Goal: Information Seeking & Learning: Find specific fact

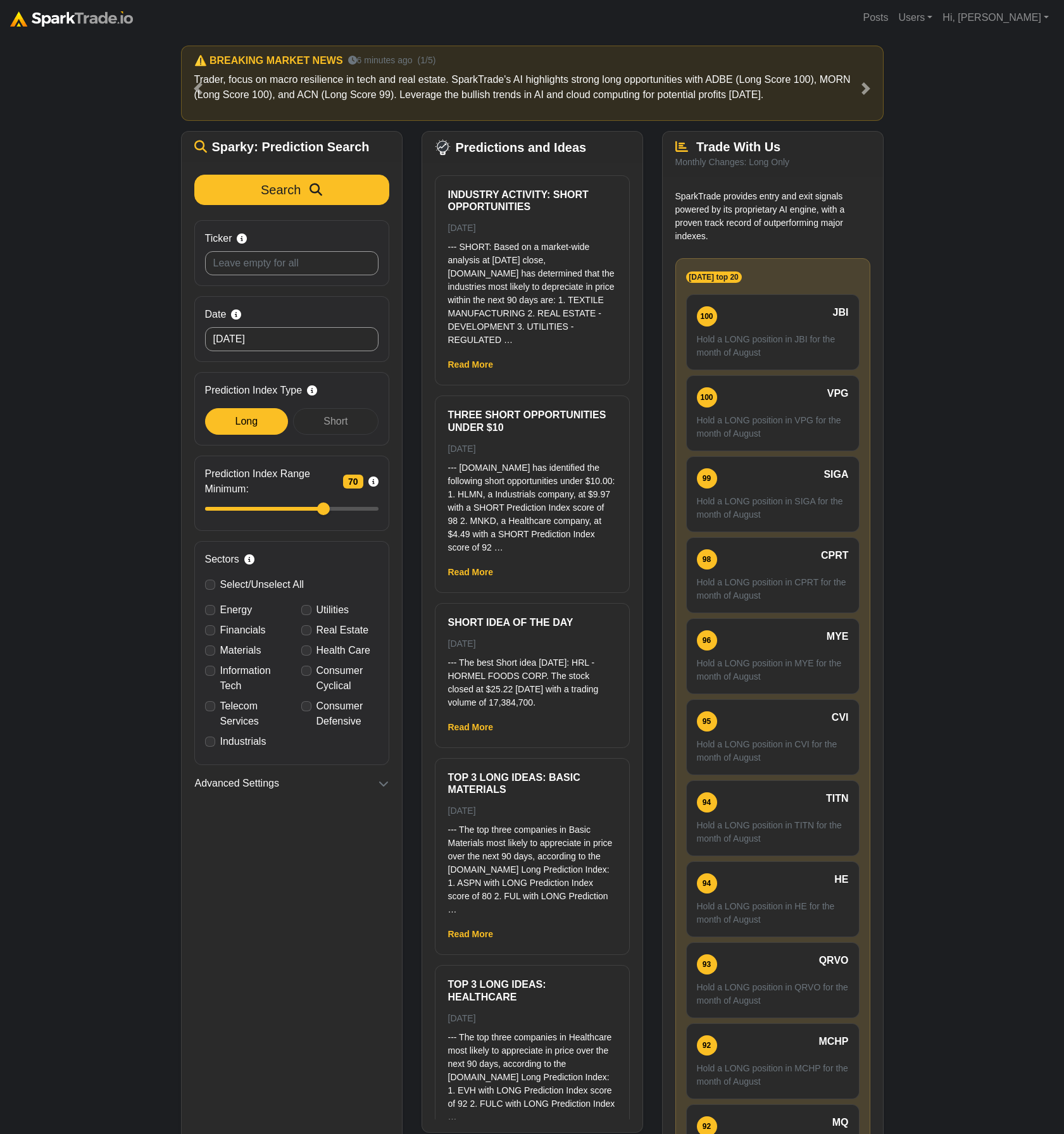
click at [54, 322] on div "How to Use [DOMAIN_NAME] × ⚠️ BREAKING MARKET NEWS 6 minutes ago (1/5) Trader, …" at bounding box center [532, 617] width 1064 height 1164
click at [108, 455] on div "How to Use [DOMAIN_NAME] × ⚠️ BREAKING MARKET NEWS 6 minutes ago (1/5) Trader, …" at bounding box center [532, 617] width 1064 height 1164
click at [122, 430] on div "How to Use [DOMAIN_NAME] × ⚠️ BREAKING MARKET NEWS 6 minutes ago (1/5) Trader, …" at bounding box center [532, 617] width 1064 height 1164
click at [98, 402] on div "How to Use [DOMAIN_NAME] × ⚠️ BREAKING MARKET NEWS 6 minutes ago (1/5) Trader, …" at bounding box center [532, 617] width 1064 height 1164
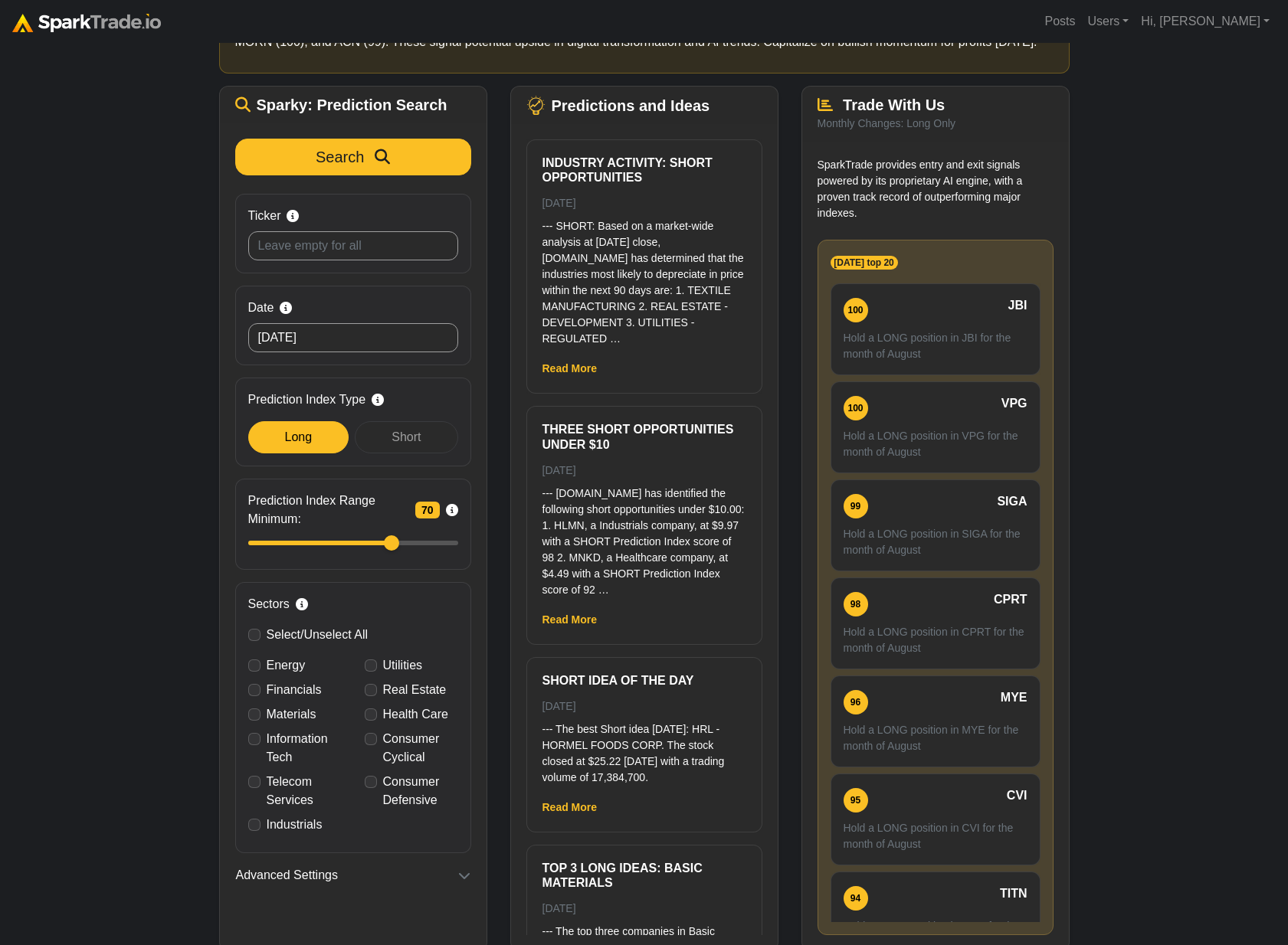
scroll to position [134, 0]
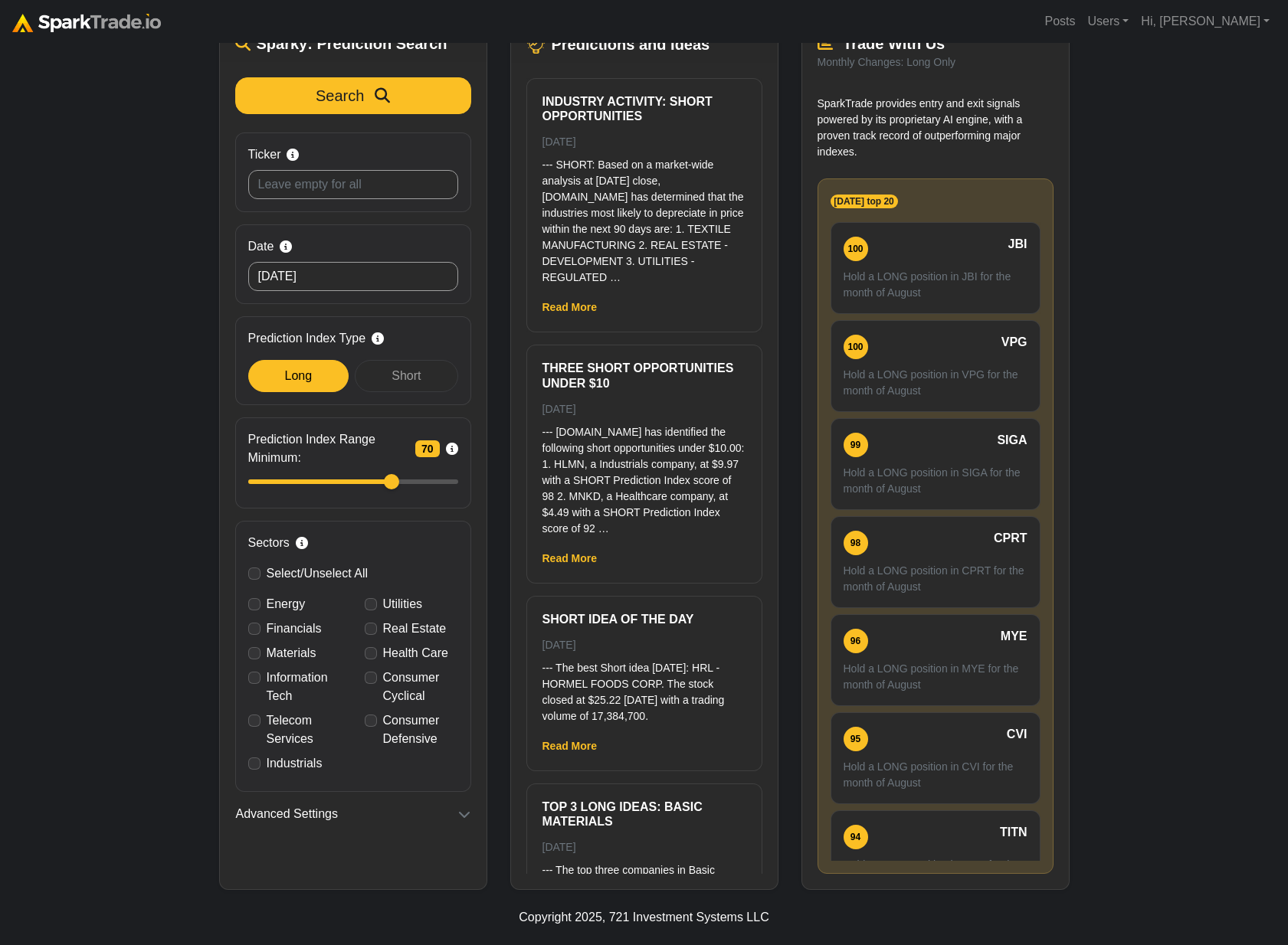
click at [104, 551] on div "How to Use [DOMAIN_NAME] × ⚠️ BREAKING MARKET NEWS 6 minutes ago (1/5) Trader, …" at bounding box center [644, 399] width 1288 height 982
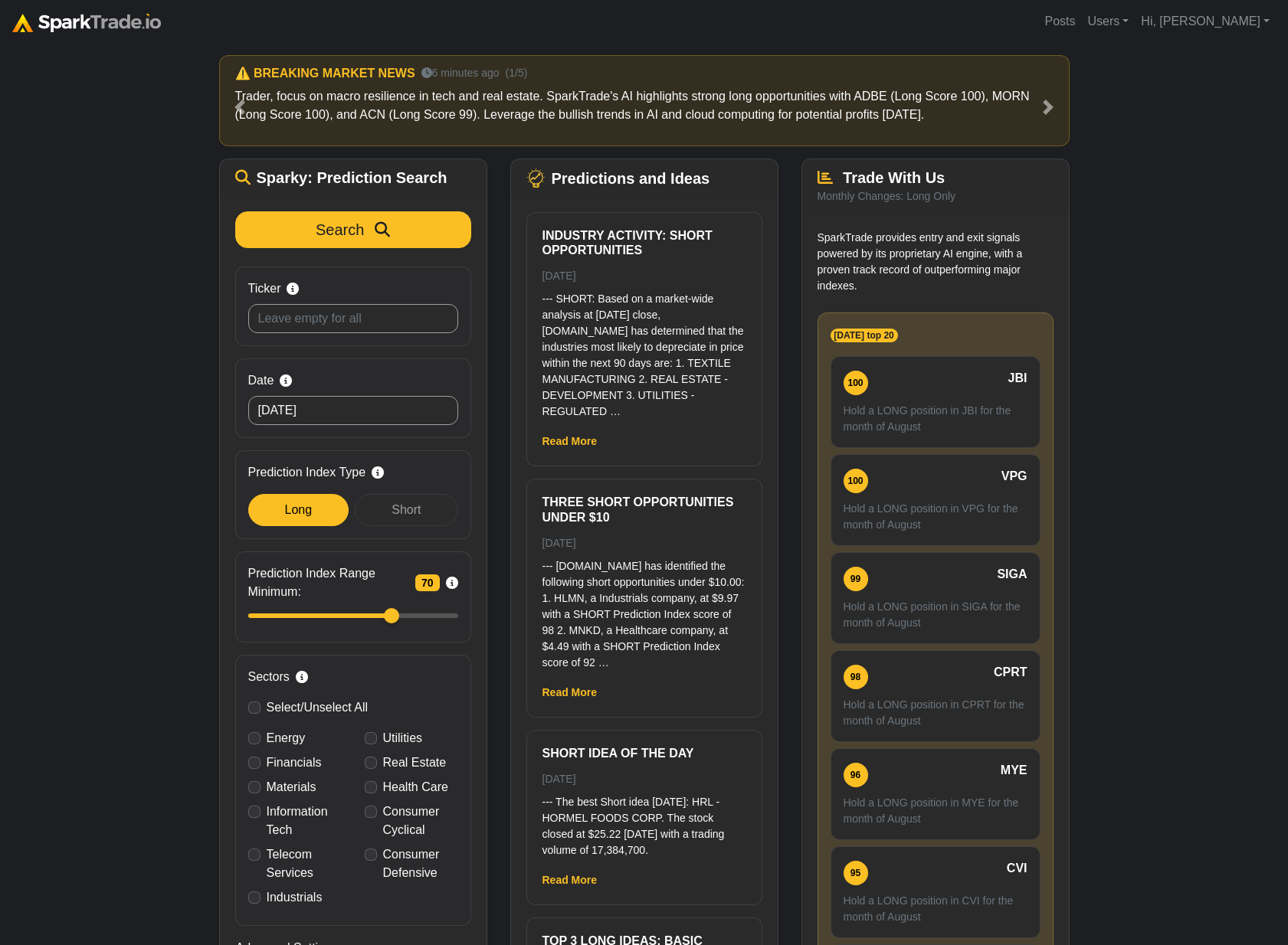
scroll to position [134, 0]
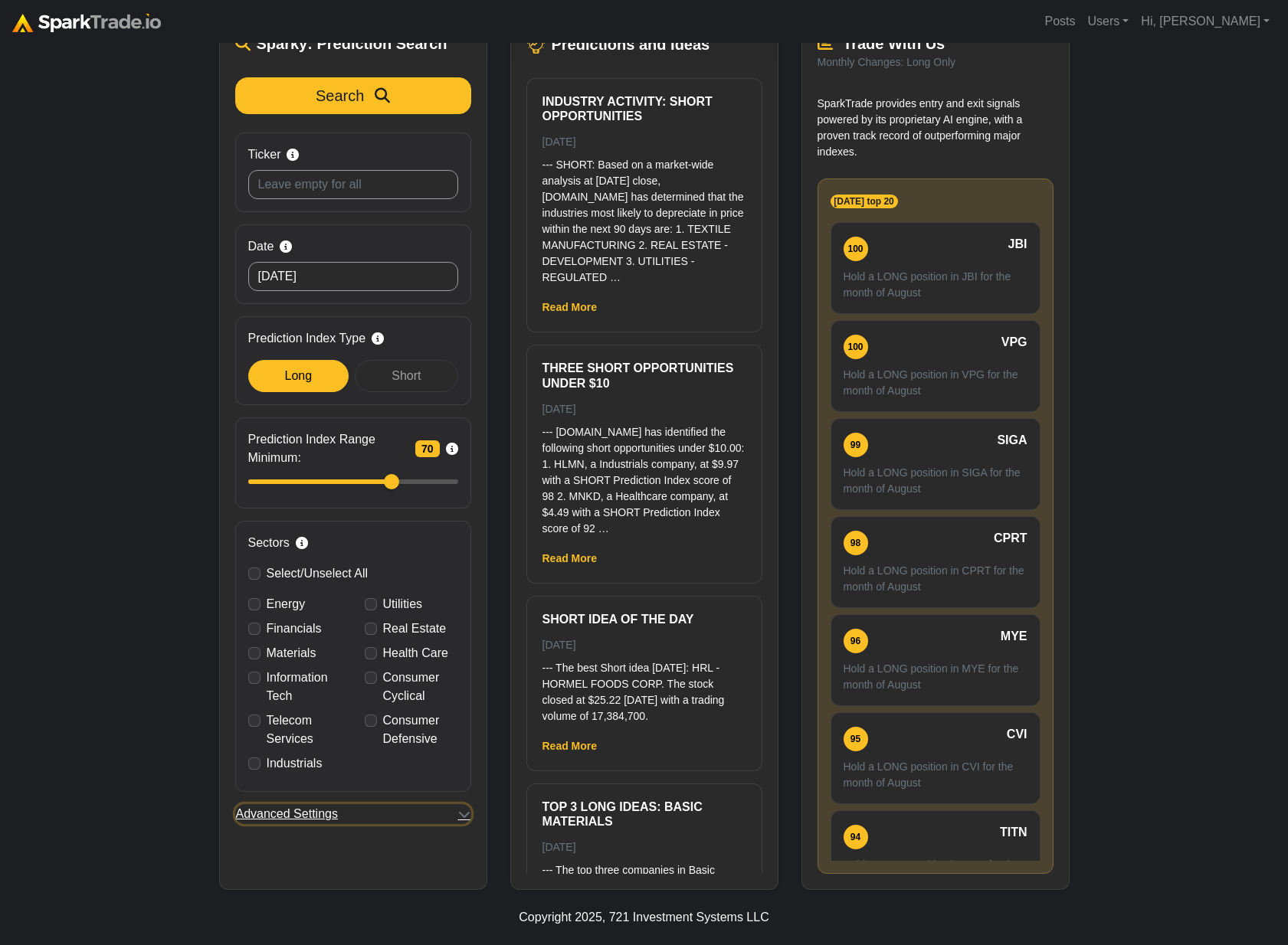
click at [415, 818] on button "Advanced Settings" at bounding box center [354, 814] width 236 height 20
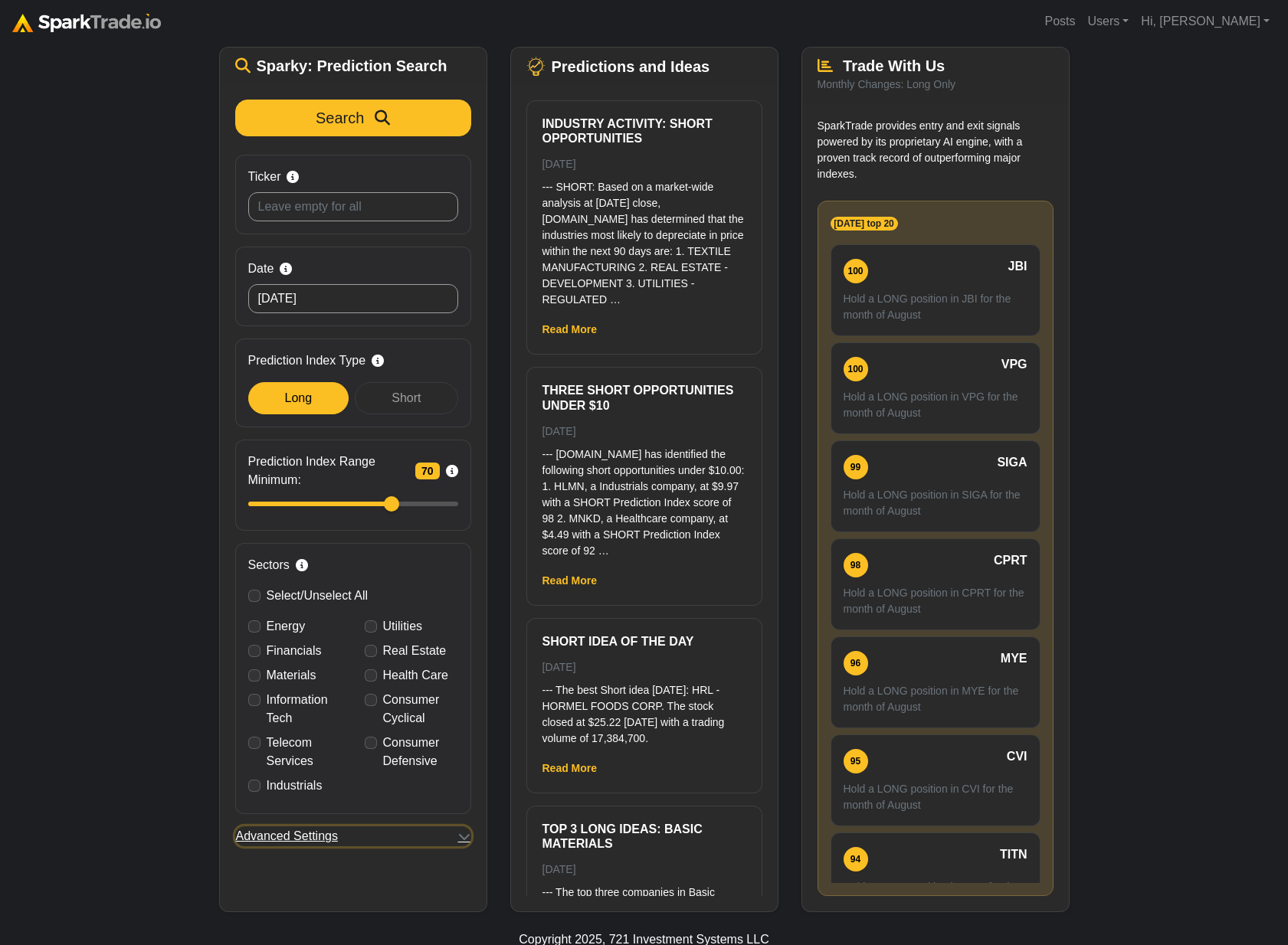
scroll to position [0, 0]
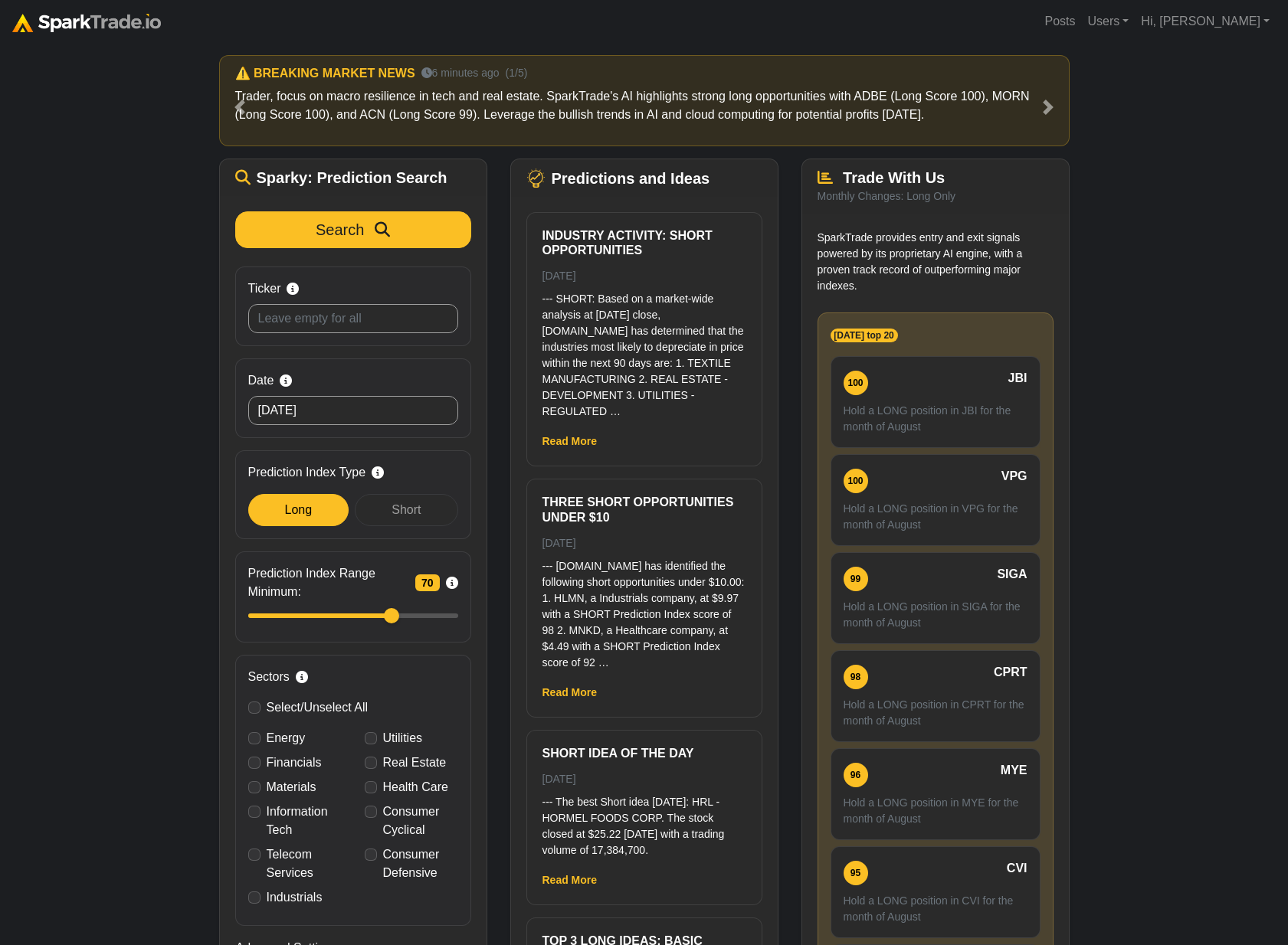
click at [147, 391] on div "How to Use [DOMAIN_NAME] × ⚠️ BREAKING MARKET NEWS 6 minutes ago (1/5) Trader, …" at bounding box center [644, 534] width 1288 height 982
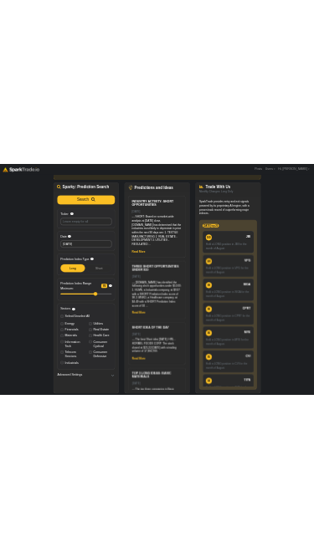
scroll to position [146, 0]
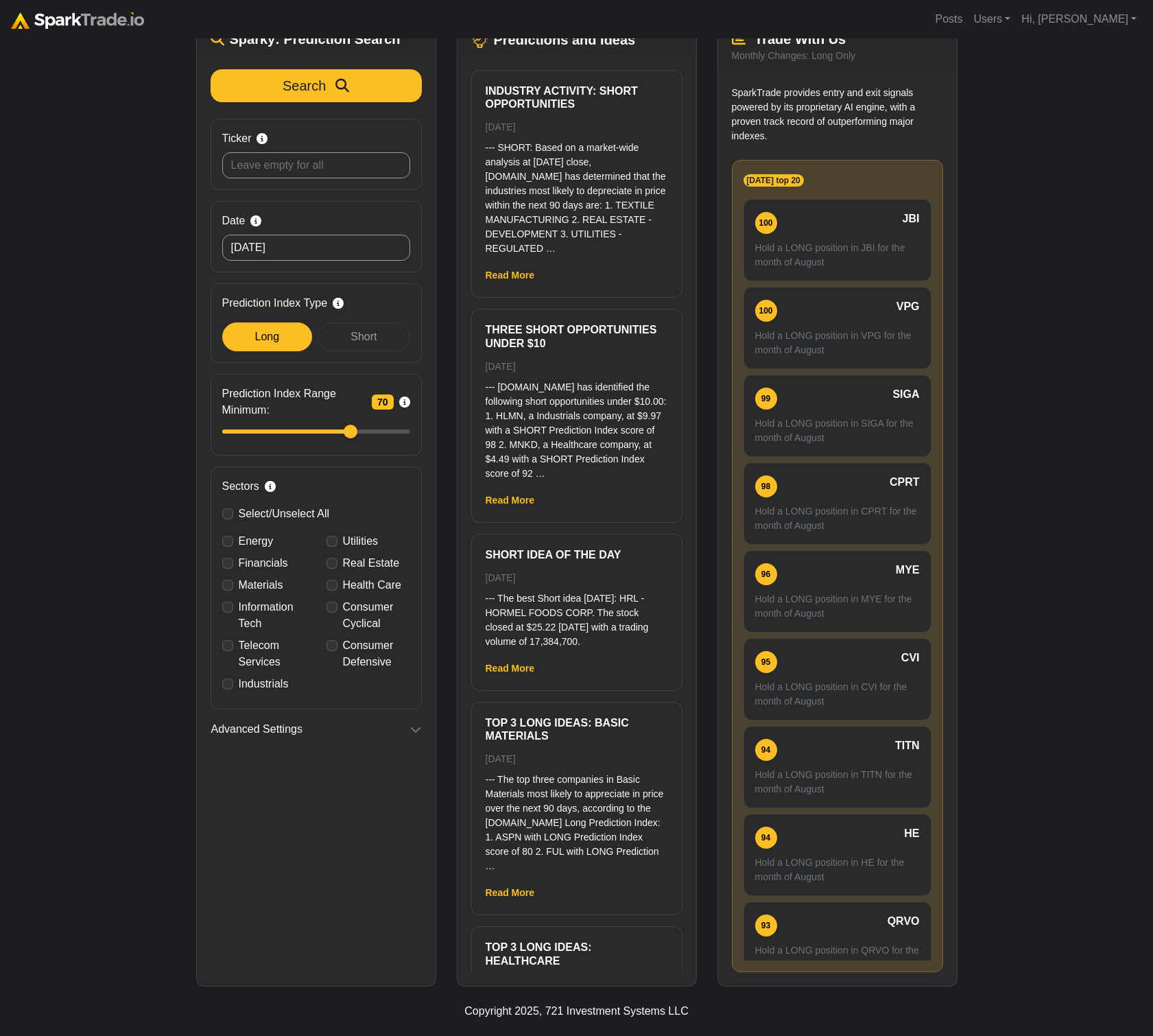
click at [94, 755] on div "How to Use [DOMAIN_NAME] × ⚠️ BREAKING MARKET NEWS 6 minutes ago (1/5) Trader, …" at bounding box center [576, 452] width 1153 height 1068
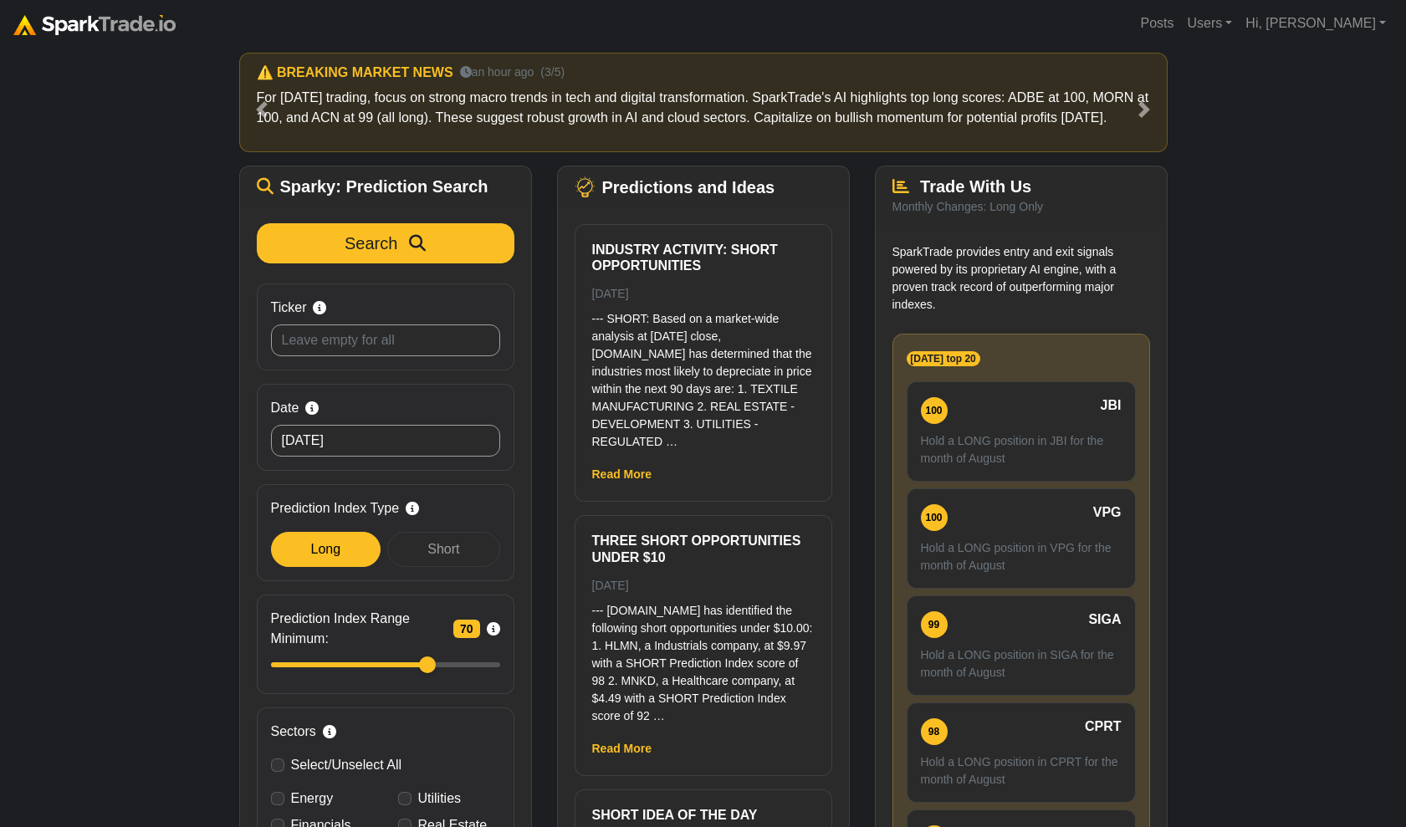
scroll to position [0, 0]
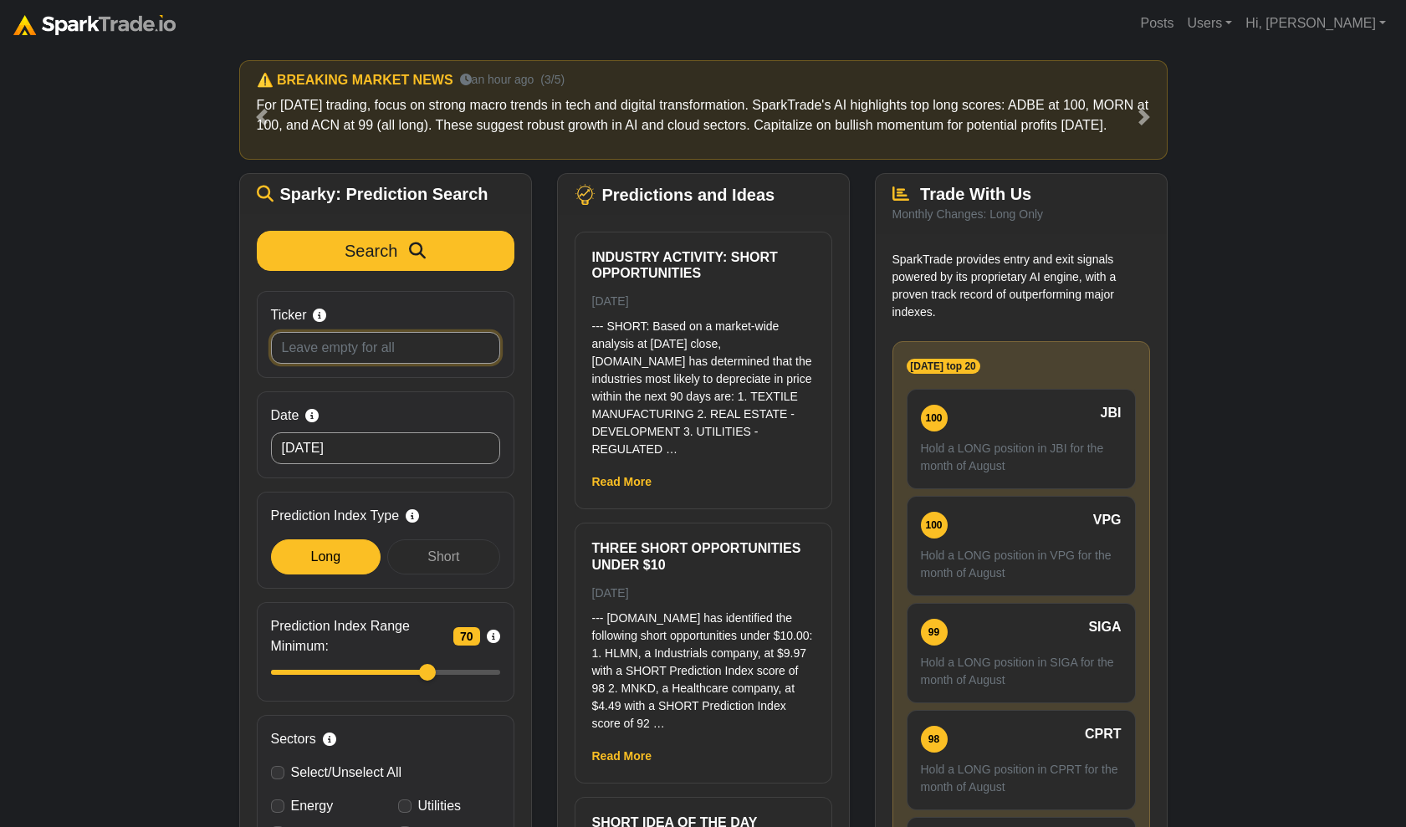
click at [463, 347] on input "Ticker Search by stock symbol. Leave blank to view all predicitons." at bounding box center [385, 348] width 229 height 32
type input "tsla"
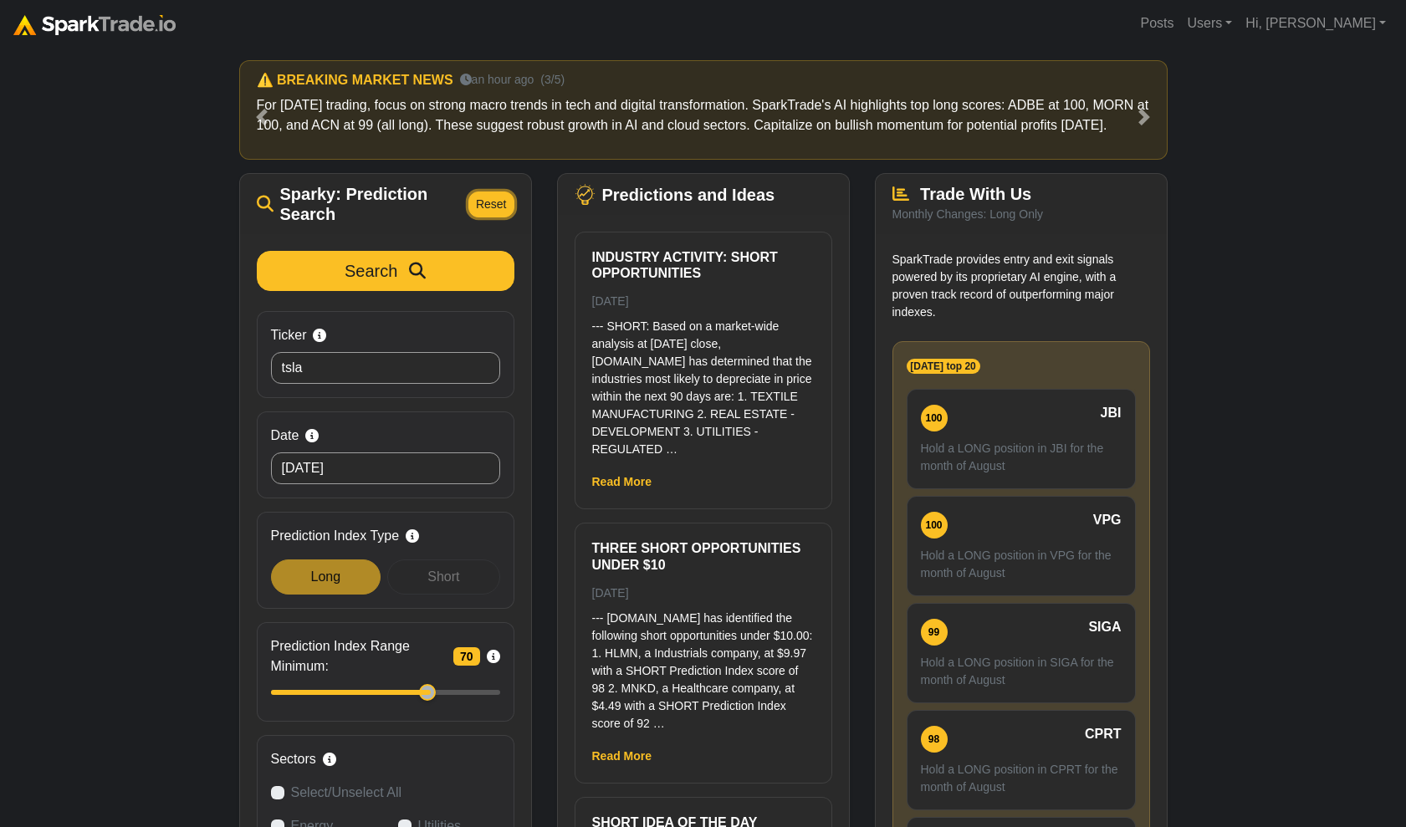
click at [490, 202] on button "Reset" at bounding box center [491, 205] width 46 height 26
